Goal: Task Accomplishment & Management: Manage account settings

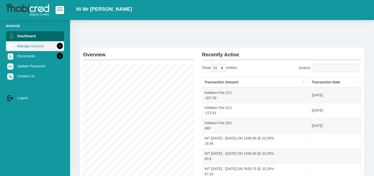
click at [28, 46] on link "Manage Account" at bounding box center [35, 46] width 58 height 10
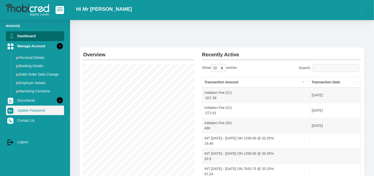
click at [27, 109] on link "Update Password" at bounding box center [35, 111] width 58 height 10
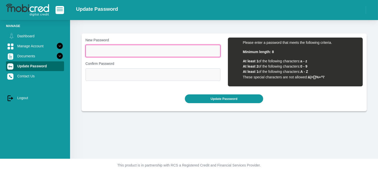
drag, startPoint x: 89, startPoint y: 53, endPoint x: 110, endPoint y: 64, distance: 24.0
click at [89, 53] on input "New Password" at bounding box center [153, 51] width 135 height 12
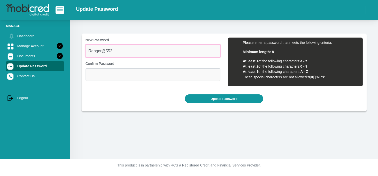
type input "Ranger@552"
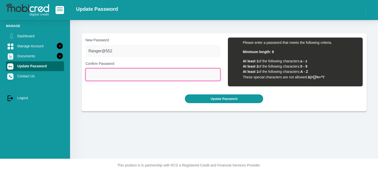
click at [118, 77] on input "Confirm Password" at bounding box center [153, 74] width 135 height 12
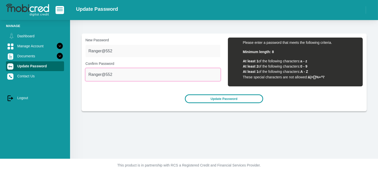
type input "Ranger@552"
click at [221, 100] on button "Update Password" at bounding box center [224, 98] width 78 height 9
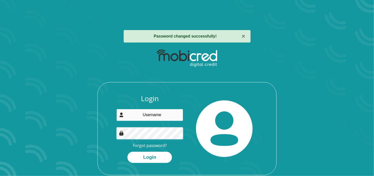
type input "hpwasserman1@gmail.com"
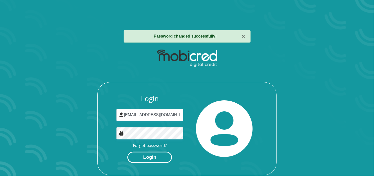
click at [136, 159] on button "Login" at bounding box center [149, 157] width 45 height 11
